Goal: Navigation & Orientation: Find specific page/section

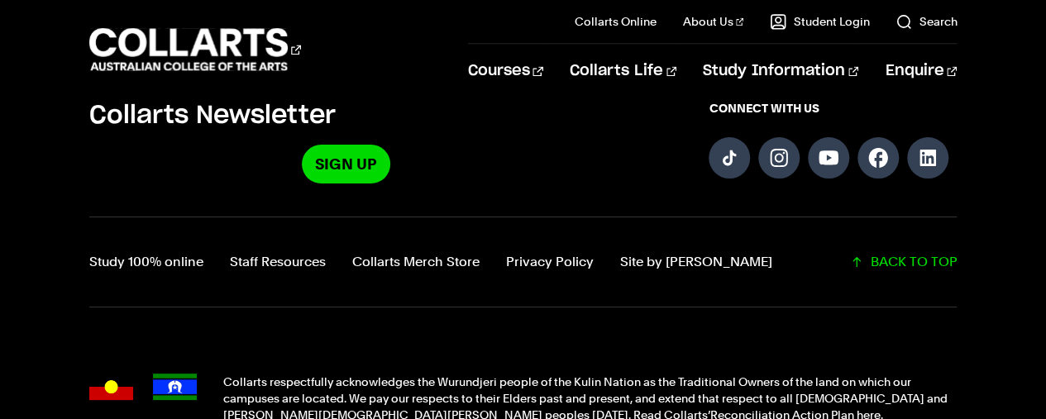
scroll to position [4396, 0]
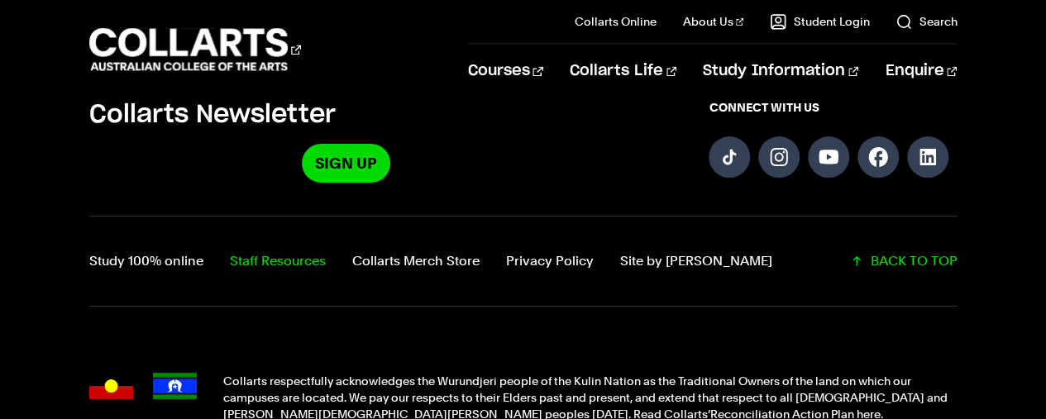
click at [256, 250] on link "Staff Resources" at bounding box center [278, 261] width 96 height 23
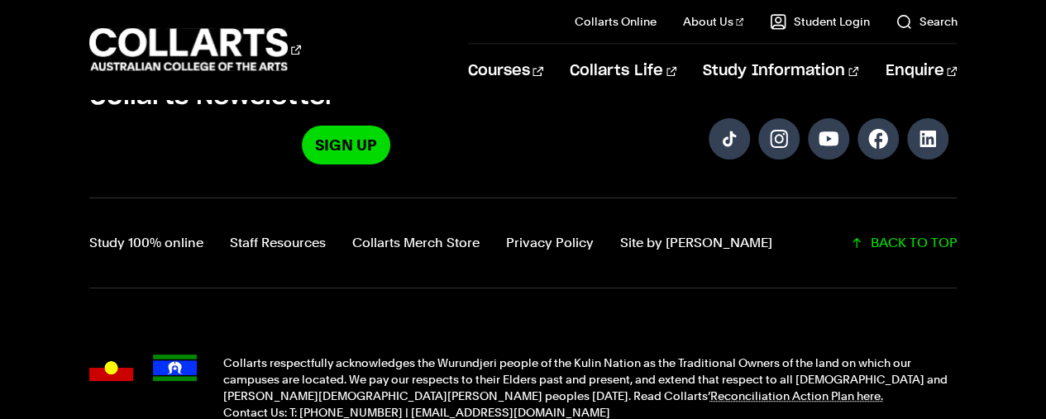
scroll to position [4467, 0]
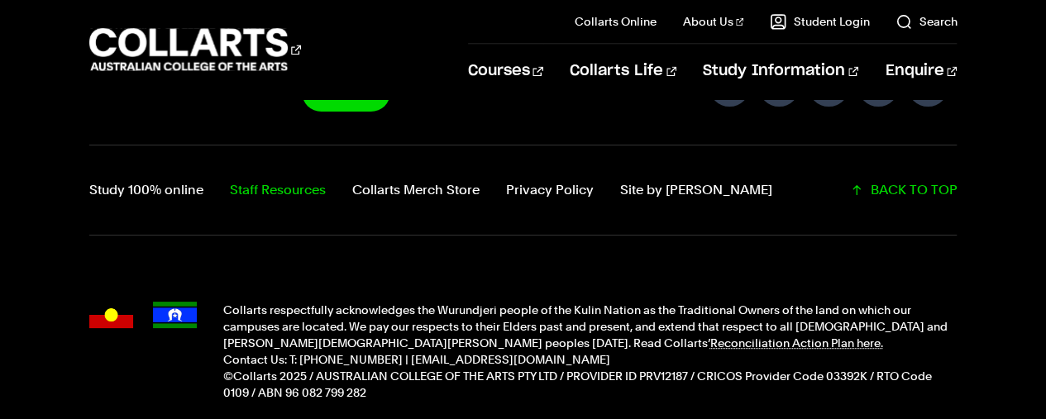
click at [252, 179] on link "Staff Resources" at bounding box center [278, 190] width 96 height 23
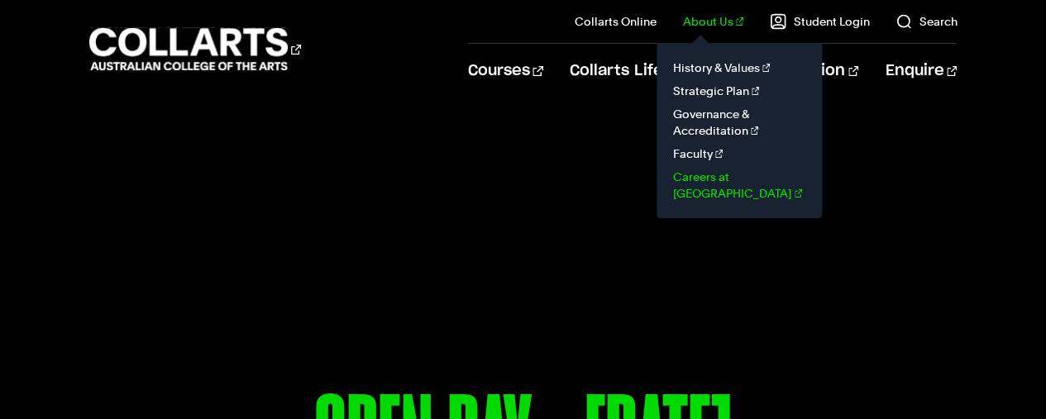
click at [721, 176] on link "Careers at [GEOGRAPHIC_DATA]" at bounding box center [739, 185] width 139 height 40
